Goal: Information Seeking & Learning: Learn about a topic

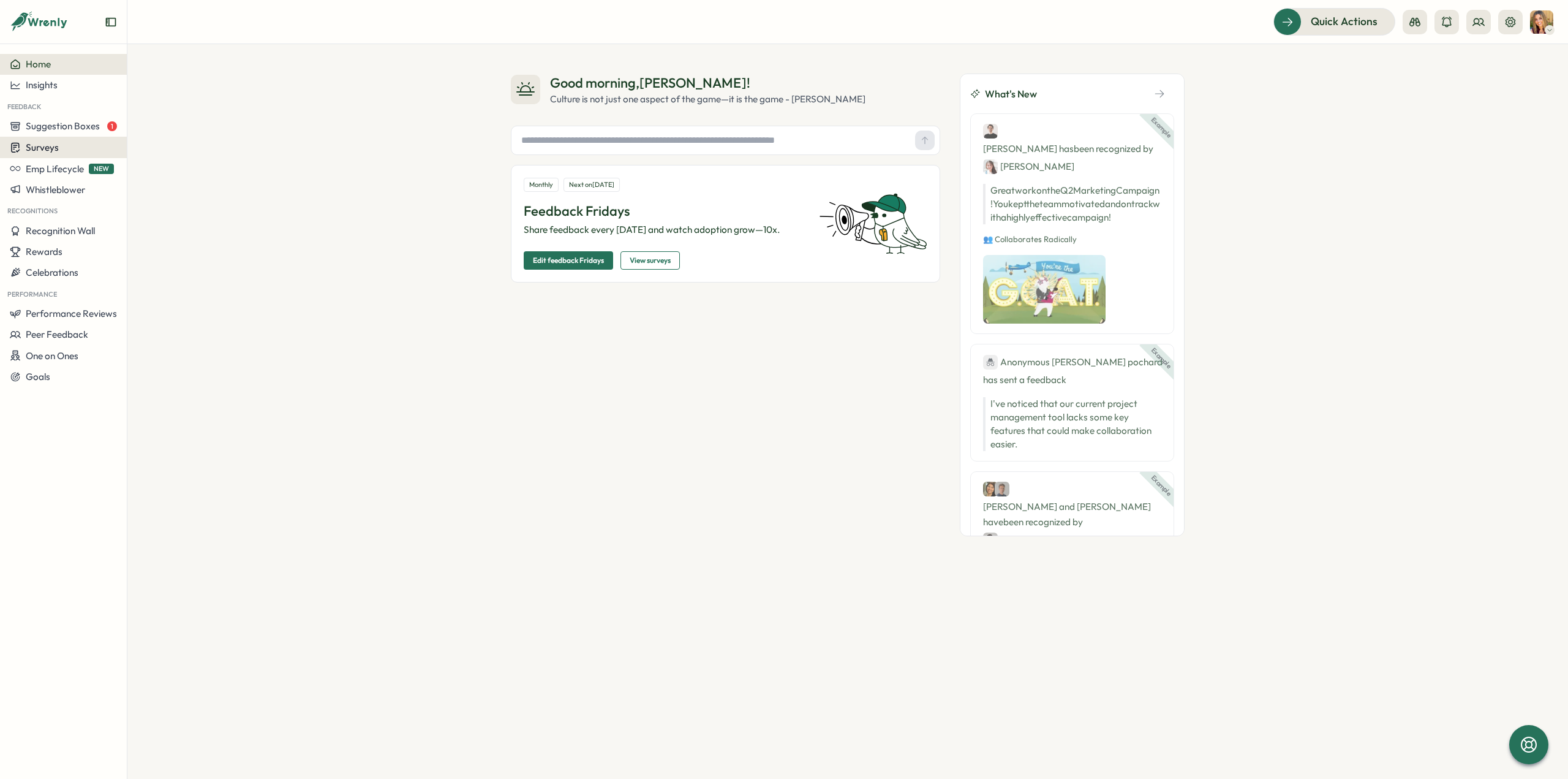
click at [45, 150] on span "Surveys" at bounding box center [42, 147] width 33 height 12
click at [150, 119] on div "Insights" at bounding box center [175, 124] width 91 height 14
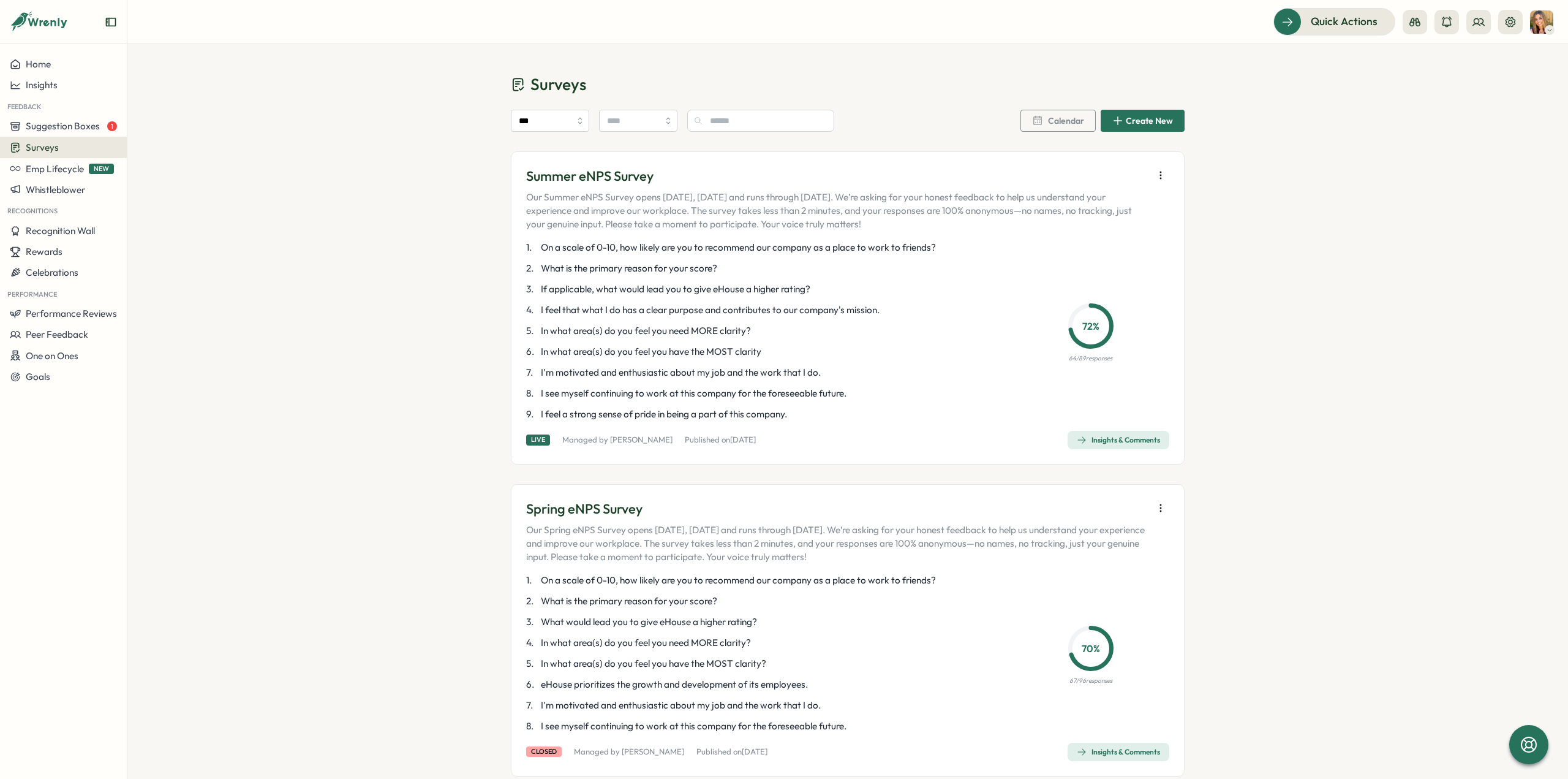
click at [1113, 440] on div "Insights & Comments" at bounding box center [1119, 440] width 83 height 10
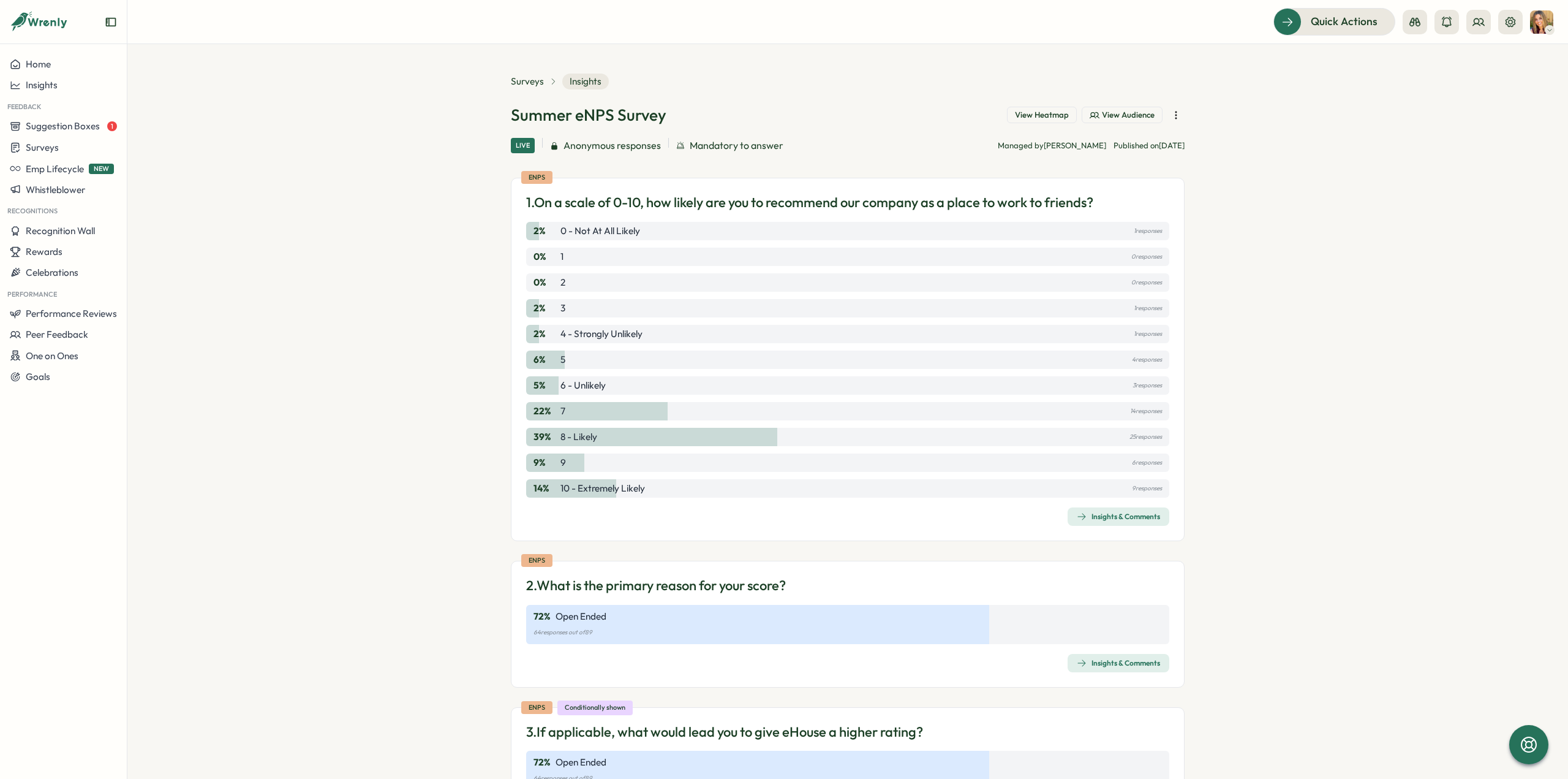
click at [1131, 518] on div "Insights & Comments" at bounding box center [1119, 517] width 83 height 10
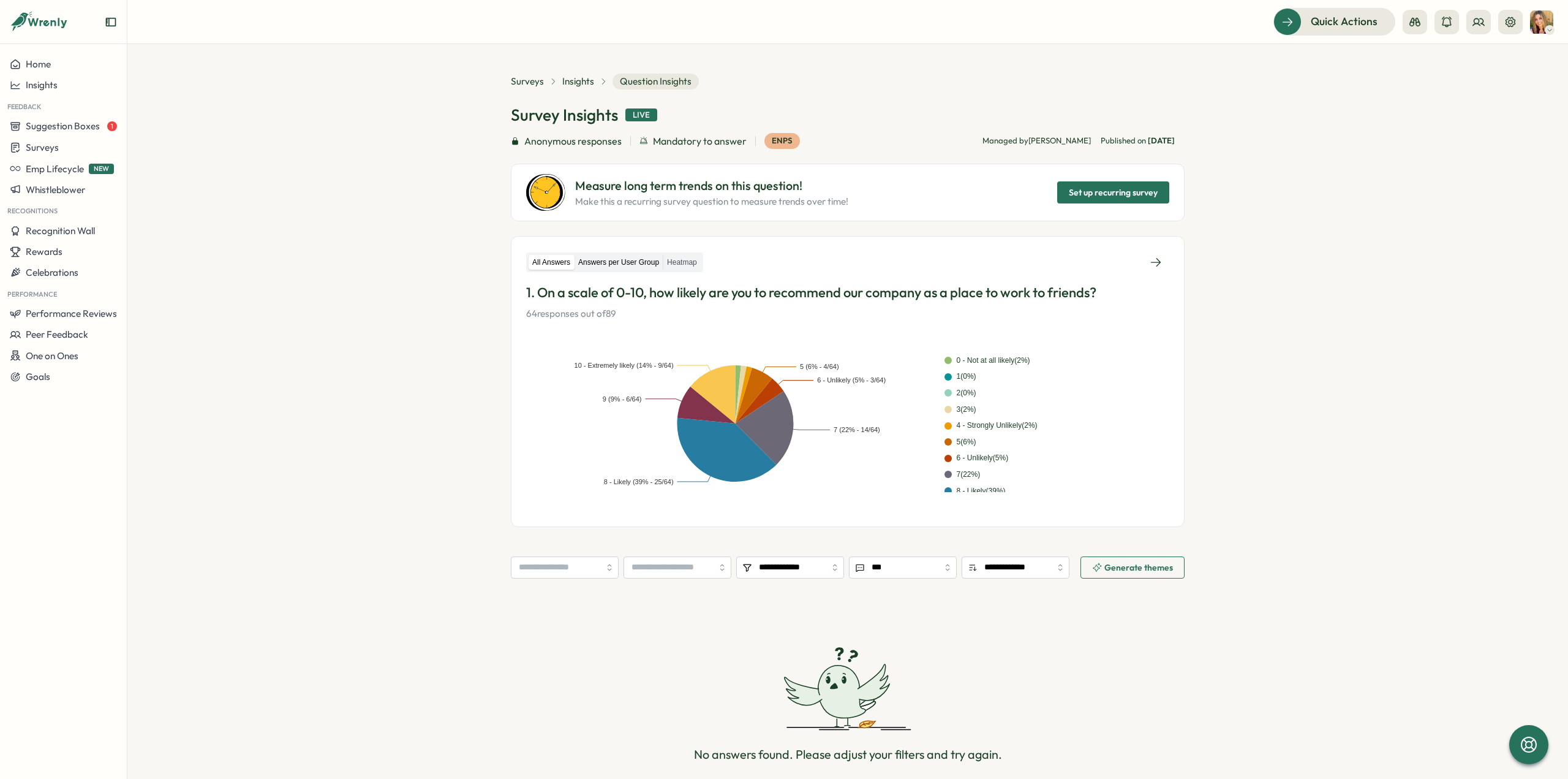
click at [599, 263] on label "Answers per User Group" at bounding box center [619, 262] width 89 height 15
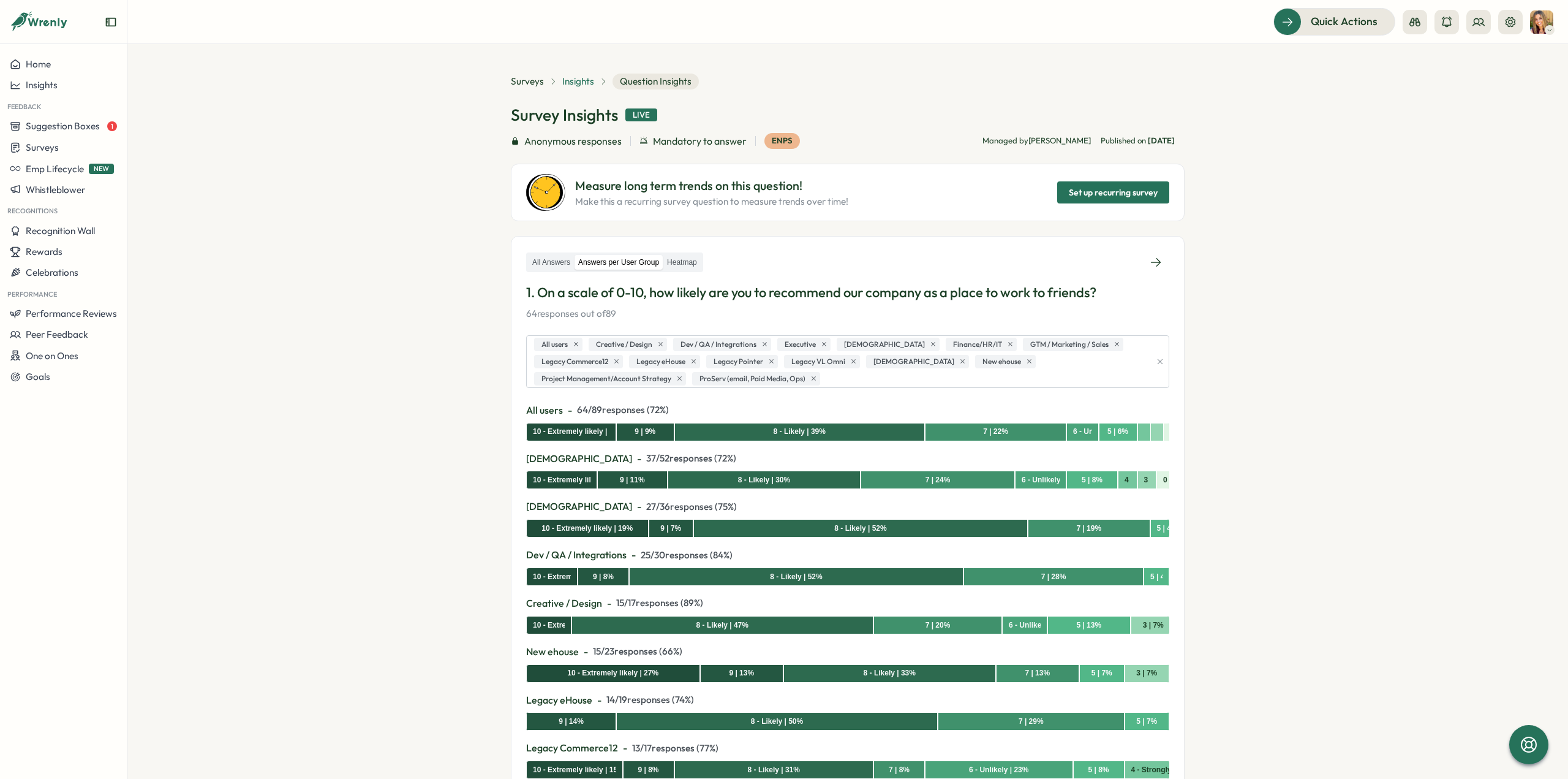
click at [578, 80] on span "Insights" at bounding box center [578, 82] width 31 height 14
